Goal: Find specific page/section: Find specific page/section

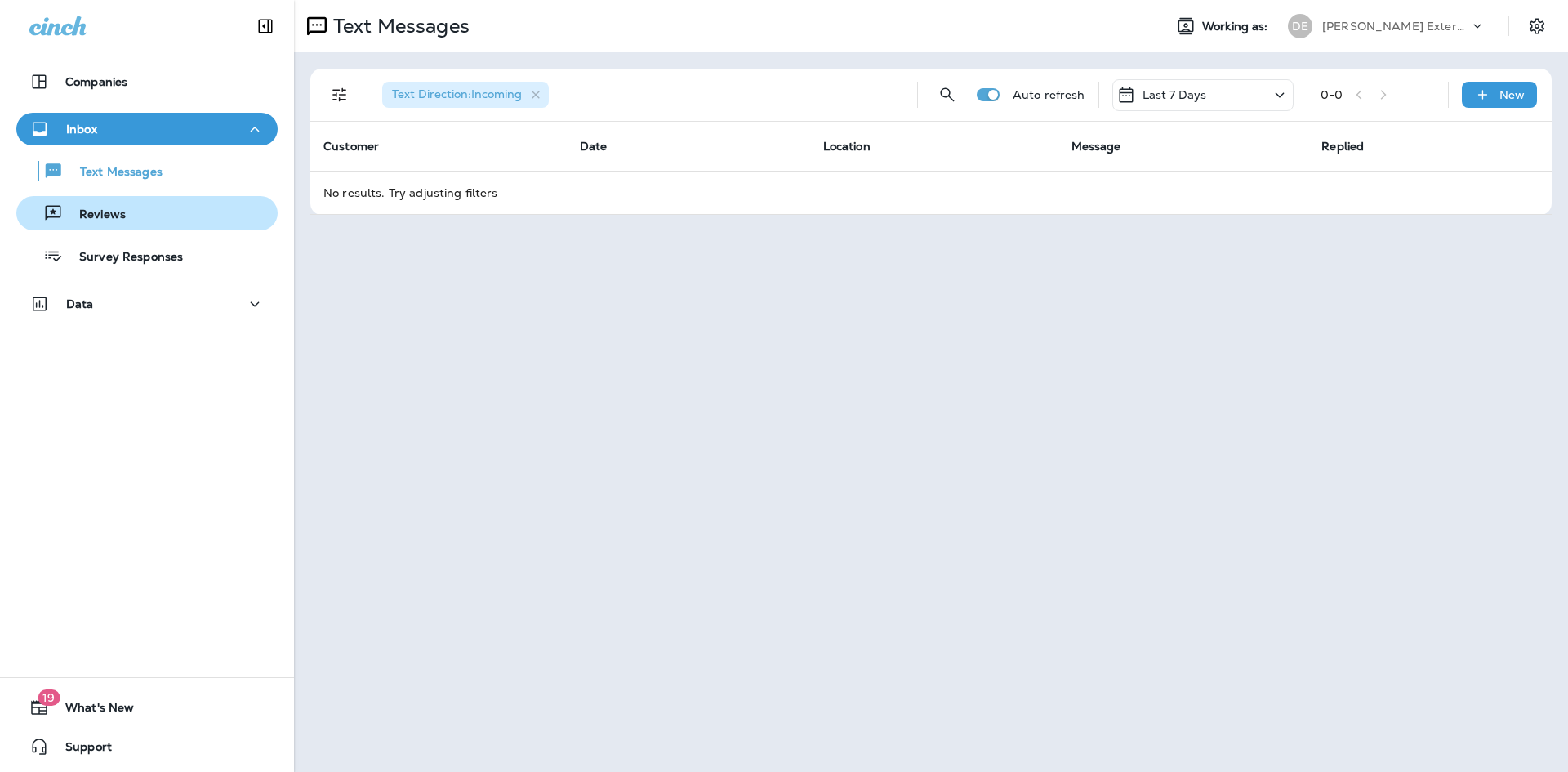
click at [63, 223] on div "Reviews" at bounding box center [74, 213] width 103 height 25
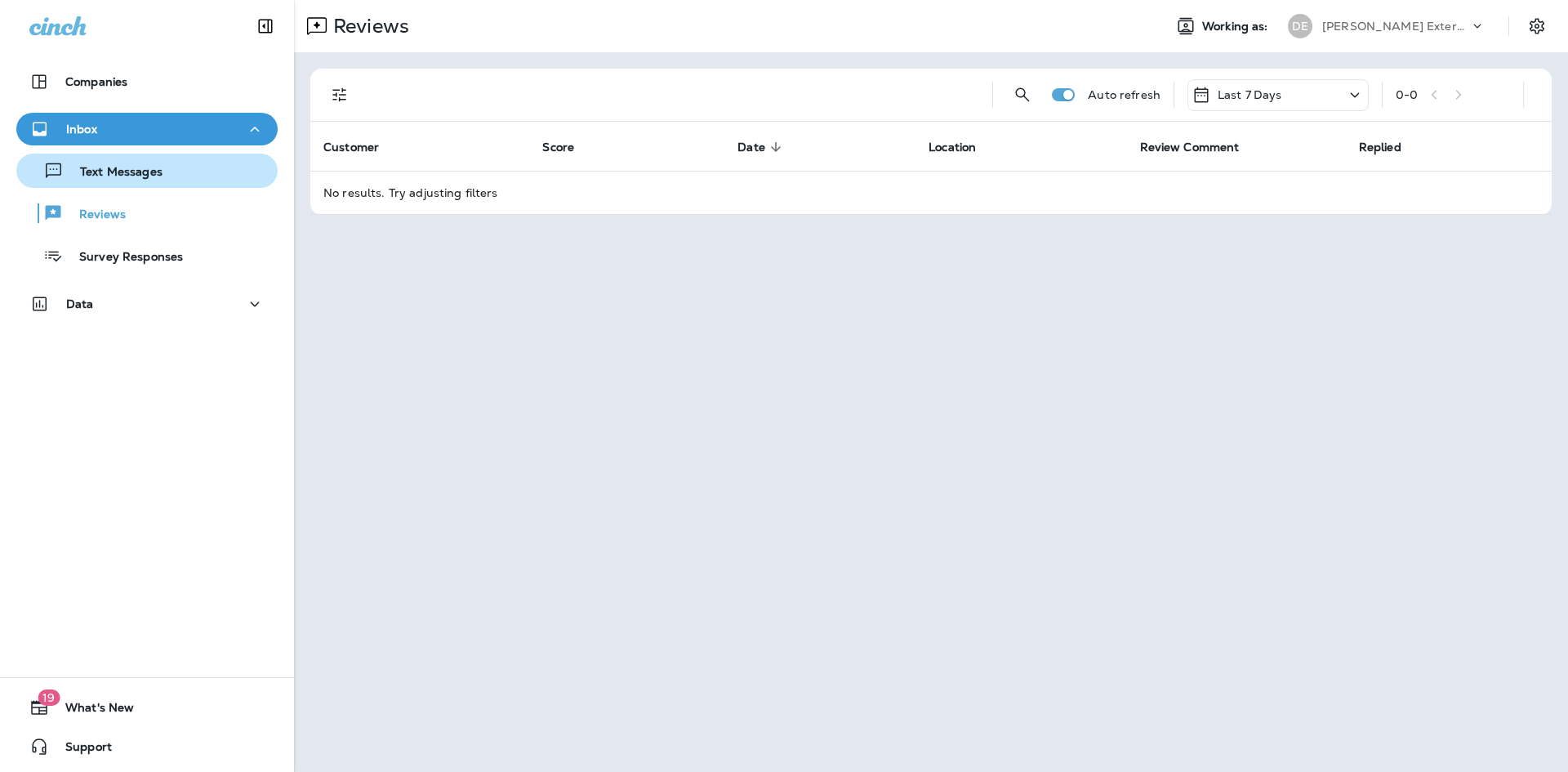
click at [136, 175] on p "Text Messages" at bounding box center [113, 172] width 99 height 15
